Goal: Task Accomplishment & Management: Manage account settings

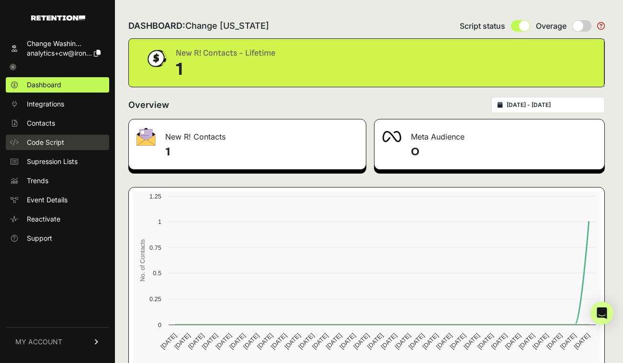
click at [55, 144] on span "Code Script" at bounding box center [45, 142] width 37 height 10
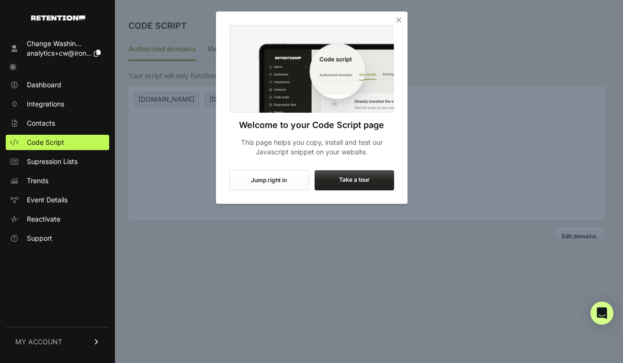
click at [278, 184] on button "Jump right in" at bounding box center [268, 180] width 79 height 20
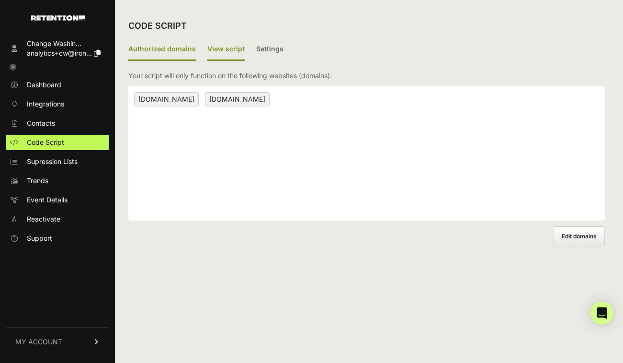
click at [227, 46] on label "View script" at bounding box center [225, 49] width 37 height 23
click at [0, 0] on input "View script" at bounding box center [0, 0] width 0 height 0
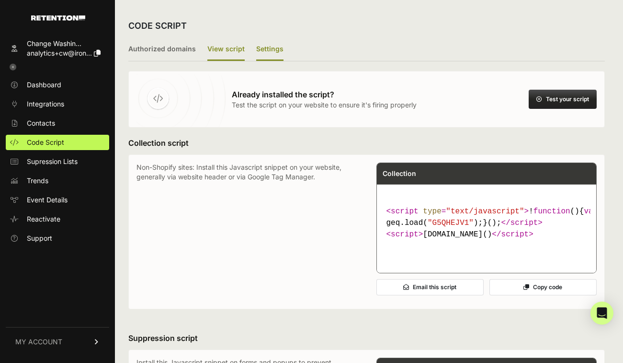
click at [261, 46] on label "Settings" at bounding box center [269, 49] width 27 height 23
click at [0, 0] on input "Settings" at bounding box center [0, 0] width 0 height 0
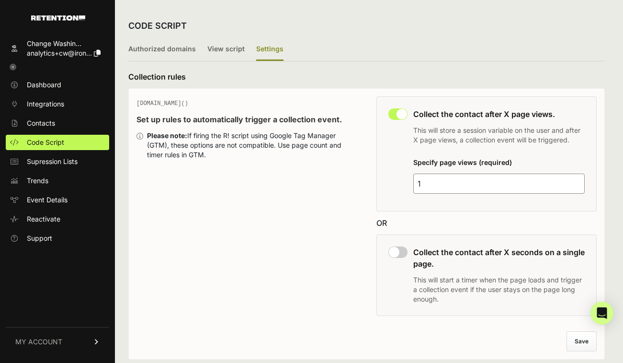
click at [457, 182] on input "1" at bounding box center [499, 183] width 172 height 20
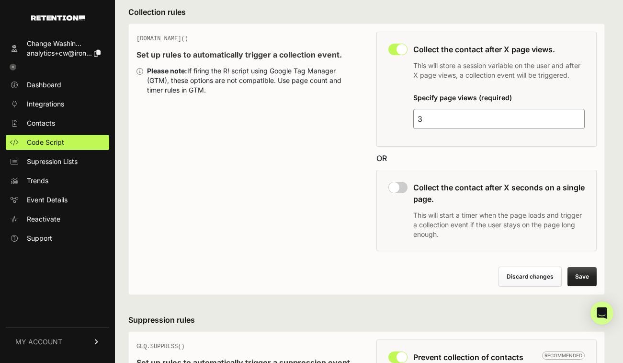
scroll to position [68, 0]
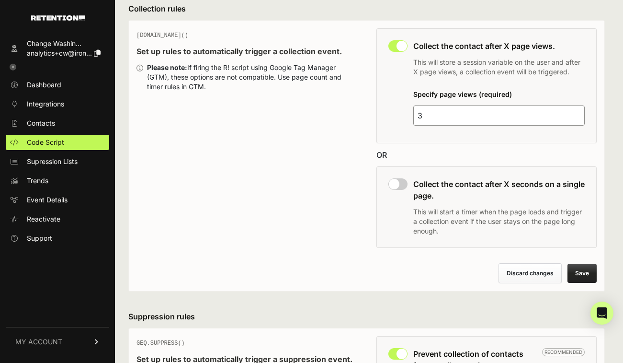
type input "3"
click at [575, 270] on button "Save" at bounding box center [581, 272] width 29 height 19
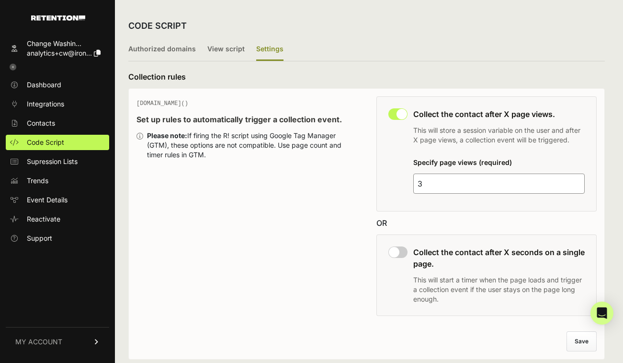
click at [370, 36] on div "CODE SCRIPT" at bounding box center [366, 25] width 477 height 25
